Goal: Navigation & Orientation: Find specific page/section

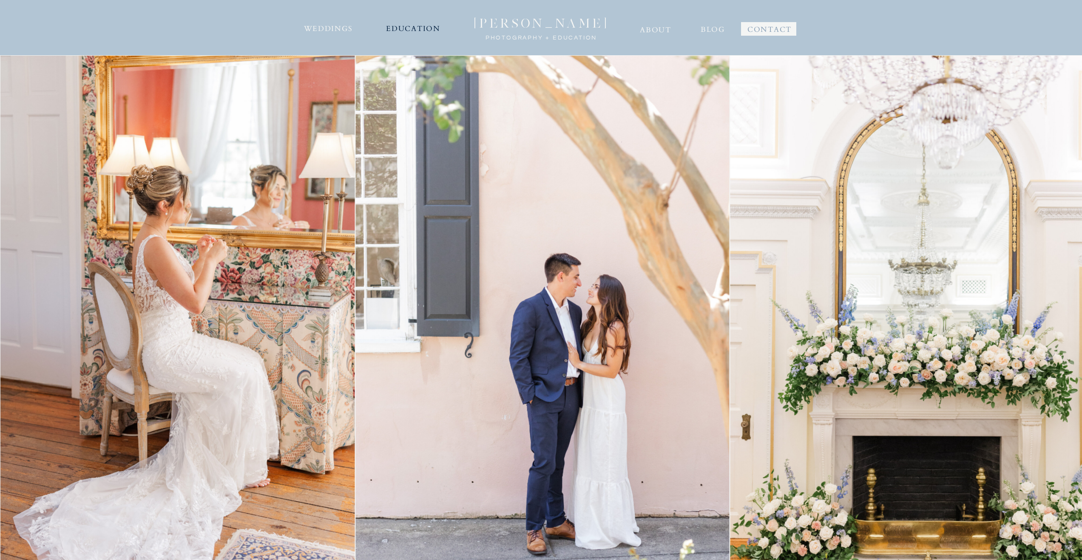
click at [420, 29] on nav "EDUCATION" at bounding box center [413, 28] width 57 height 14
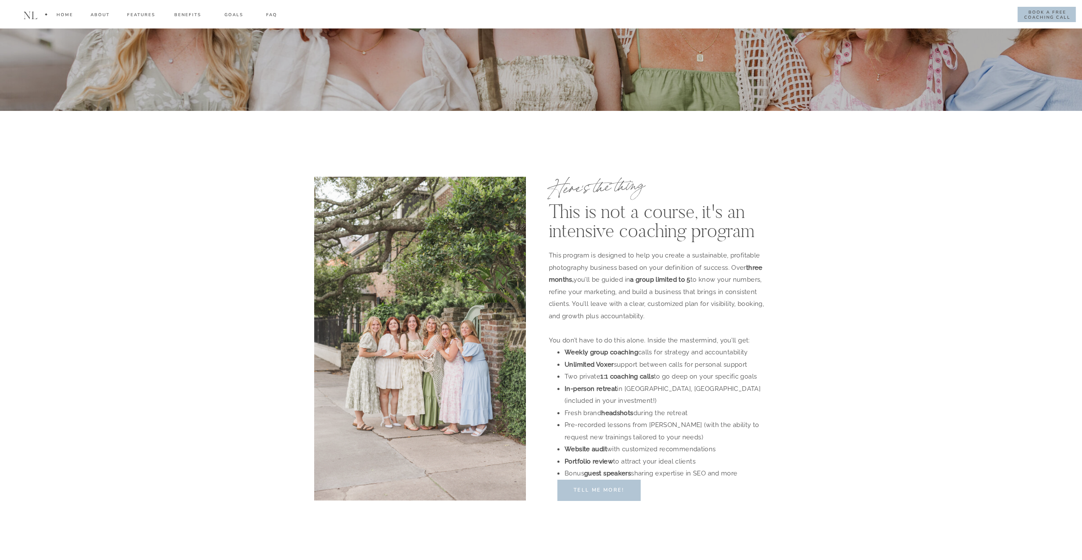
scroll to position [5173, 0]
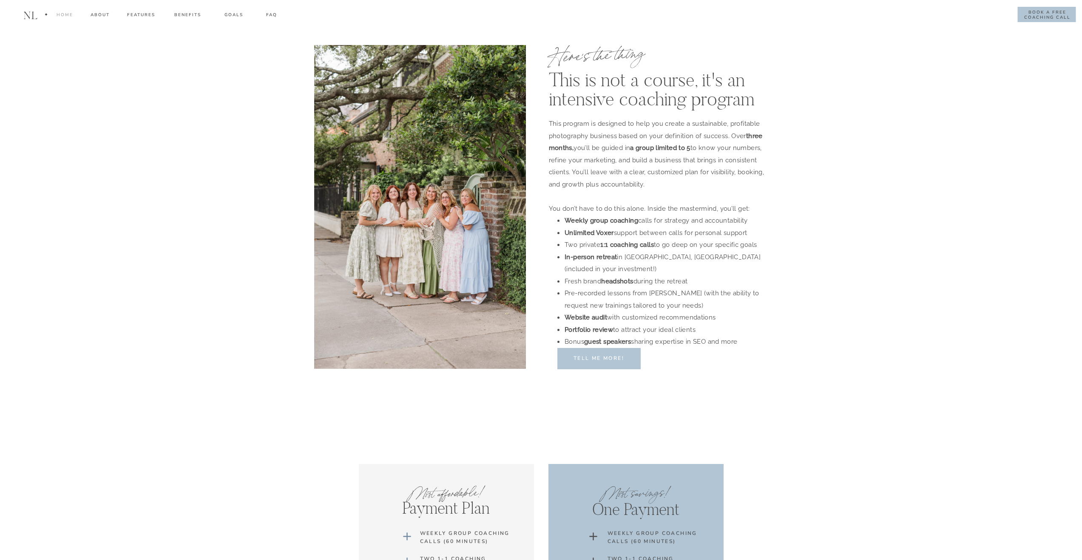
click at [60, 14] on div "Home" at bounding box center [64, 16] width 17 height 10
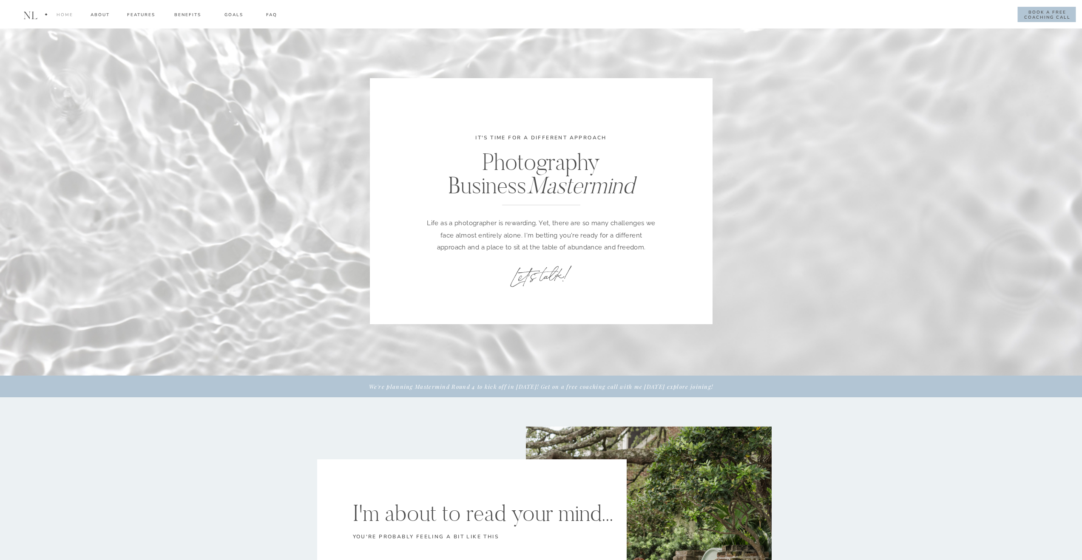
scroll to position [0, 0]
click at [32, 15] on h1 "nl" at bounding box center [30, 16] width 19 height 12
click at [31, 18] on h1 "nl" at bounding box center [30, 16] width 19 height 12
